Goal: Task Accomplishment & Management: Use online tool/utility

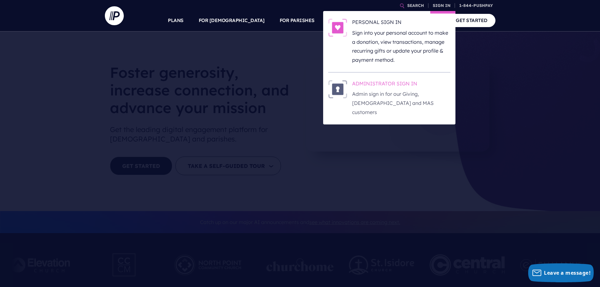
click at [392, 96] on p "Admin sign in for our Giving, [DEMOGRAPHIC_DATA] and MAS customers" at bounding box center [401, 102] width 98 height 27
click at [391, 80] on h6 "ADMINISTRATOR SIGN IN" at bounding box center [401, 84] width 98 height 9
click at [395, 84] on h6 "ADMINISTRATOR SIGN IN" at bounding box center [401, 84] width 98 height 9
click at [374, 94] on p "Admin sign in for our Giving, [DEMOGRAPHIC_DATA] and MAS customers" at bounding box center [401, 102] width 98 height 27
click at [391, 98] on p "Admin sign in for our Giving, [DEMOGRAPHIC_DATA] and MAS customers" at bounding box center [401, 102] width 98 height 27
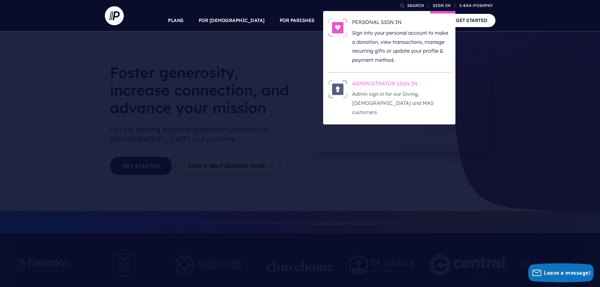
click at [395, 86] on h6 "ADMINISTRATOR SIGN IN" at bounding box center [401, 84] width 98 height 9
click at [399, 88] on h6 "ADMINISTRATOR SIGN IN" at bounding box center [401, 84] width 98 height 9
click at [406, 85] on h6 "ADMINISTRATOR SIGN IN" at bounding box center [401, 84] width 98 height 9
click at [401, 85] on h6 "ADMINISTRATOR SIGN IN" at bounding box center [401, 84] width 98 height 9
click at [436, 6] on link "SIGN IN" at bounding box center [441, 5] width 23 height 11
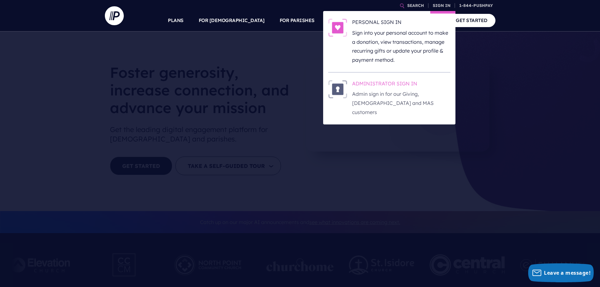
click at [397, 89] on p "Admin sign in for our Giving, [DEMOGRAPHIC_DATA] and MAS customers" at bounding box center [401, 102] width 98 height 27
